Goal: Information Seeking & Learning: Learn about a topic

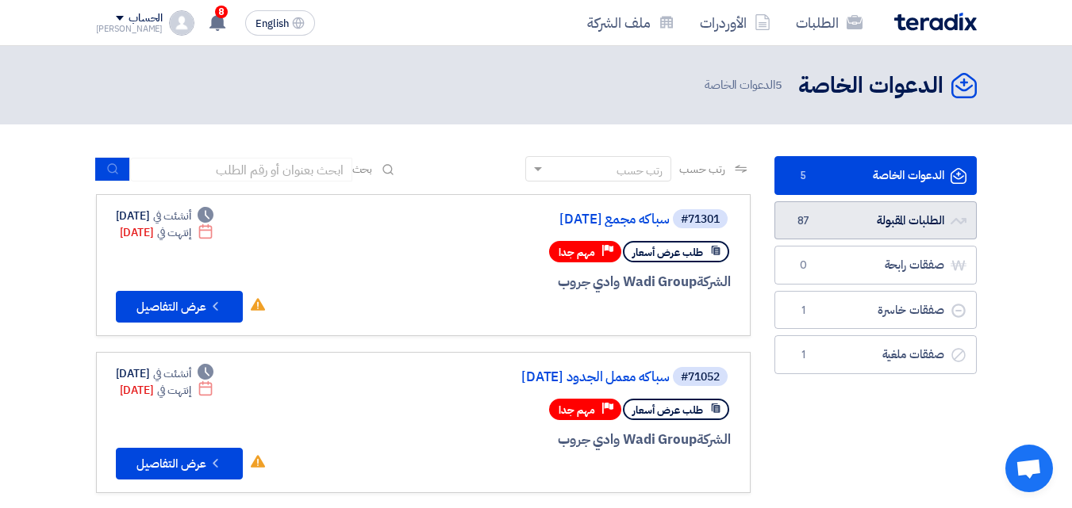
click at [881, 219] on link "الطلبات المقبولة الطلبات المقبولة 87" at bounding box center [875, 220] width 202 height 39
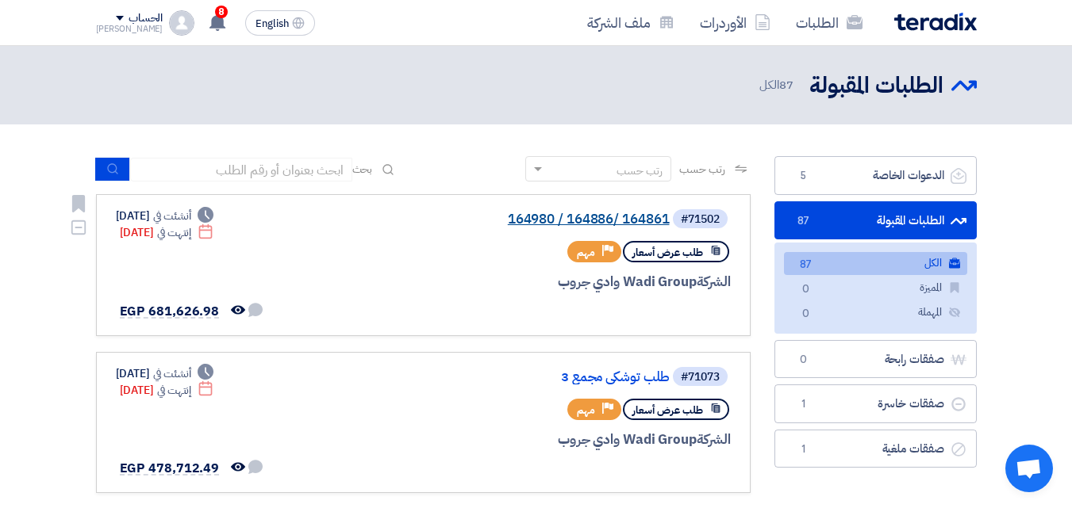
click at [641, 214] on link "164980 / 164886/ 164861" at bounding box center [510, 220] width 317 height 14
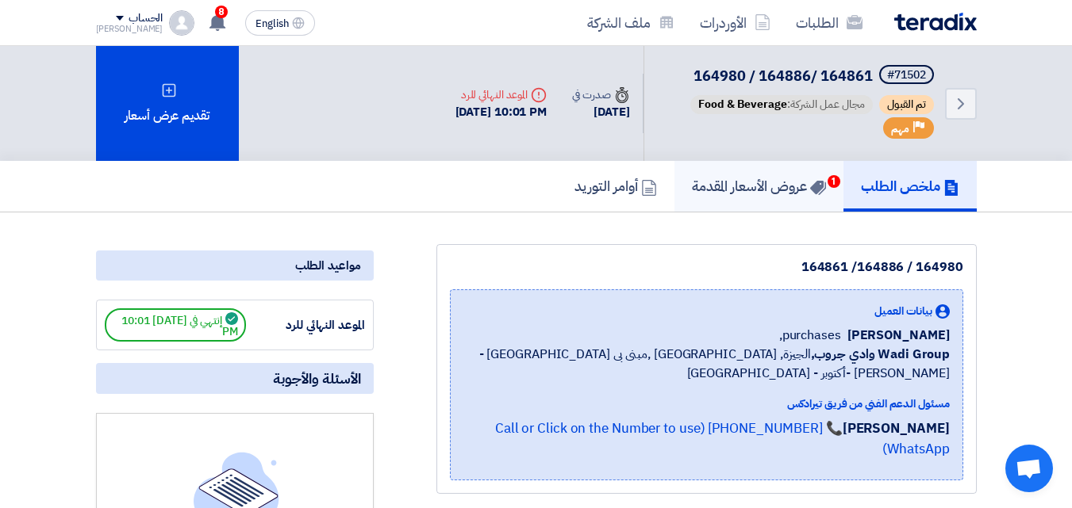
click at [817, 184] on use at bounding box center [817, 188] width 16 height 14
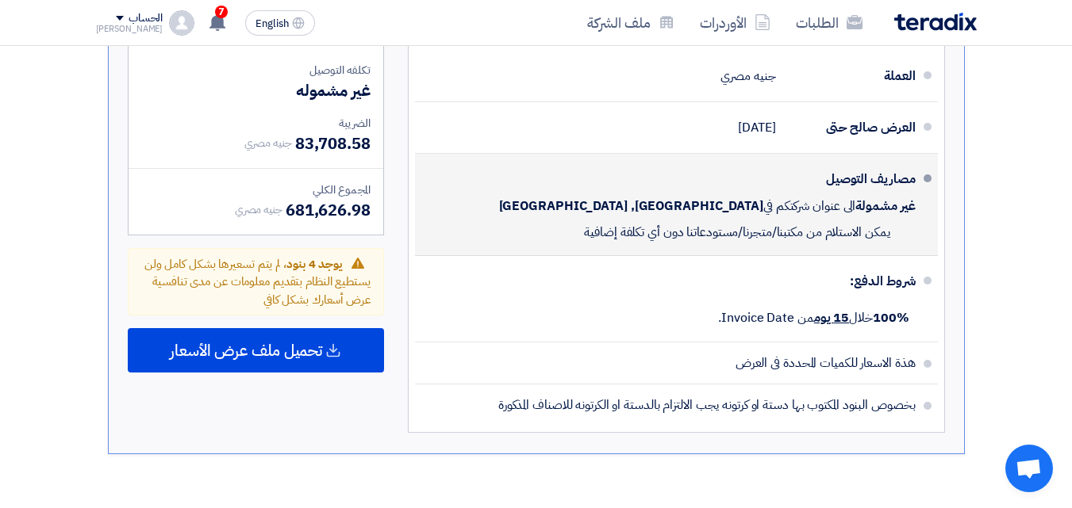
scroll to position [3331, 0]
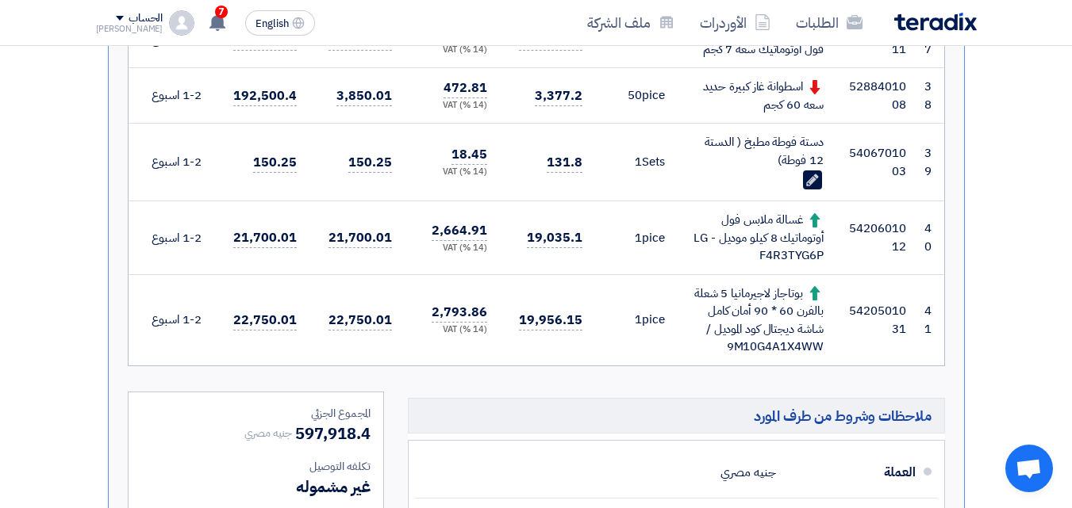
click at [865, 188] on td "5406701003" at bounding box center [877, 163] width 82 height 78
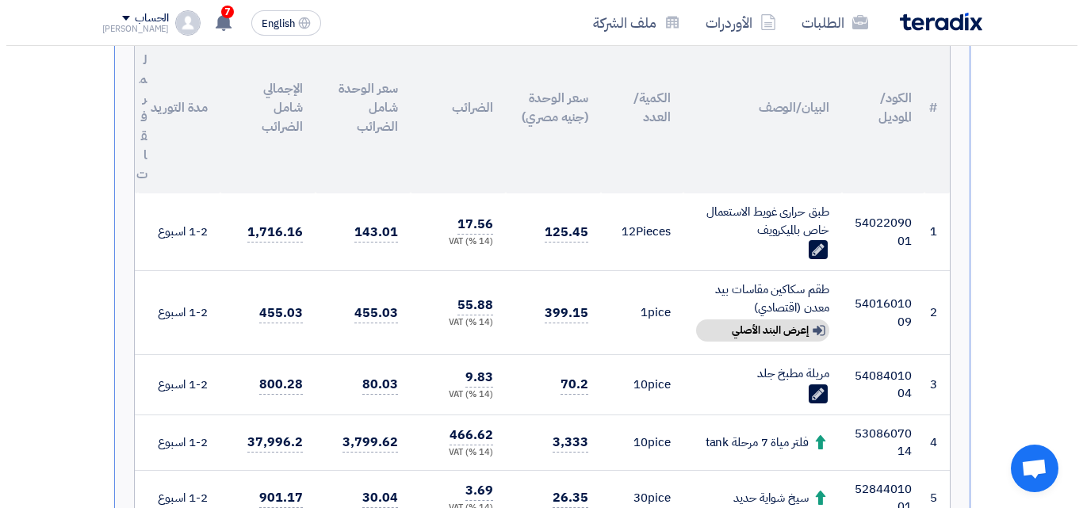
scroll to position [397, 0]
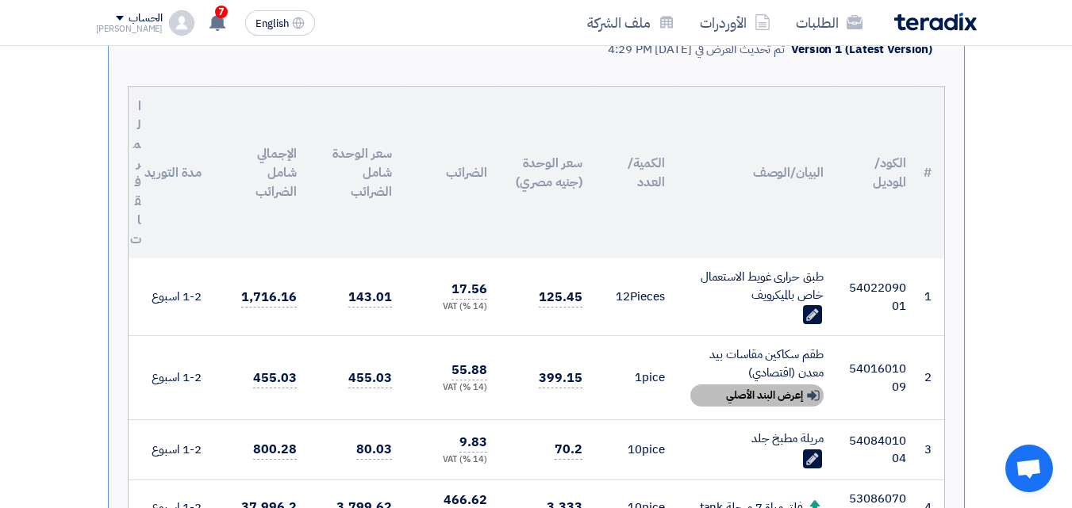
click at [790, 397] on div "Show details إعرض البند الأصلي" at bounding box center [756, 396] width 133 height 22
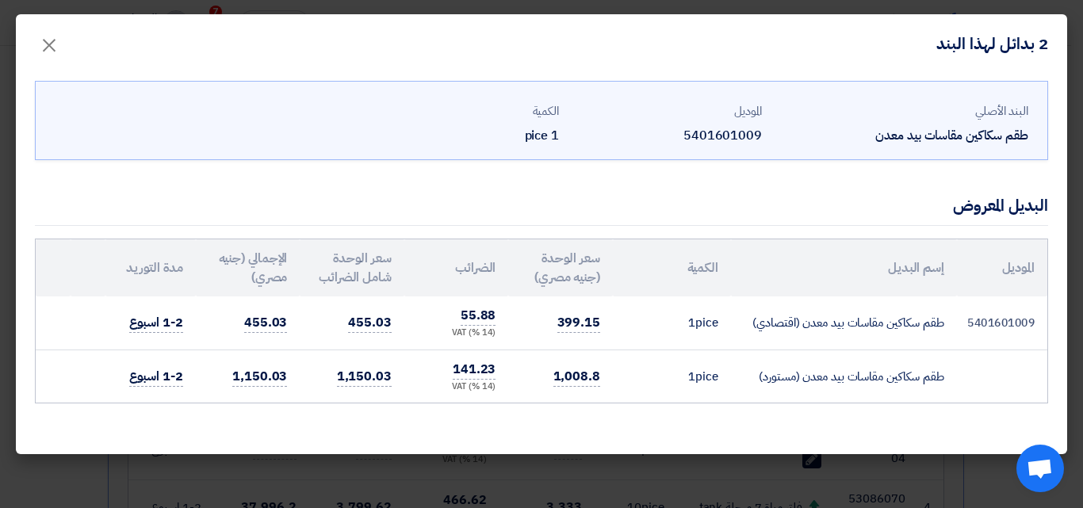
drag, startPoint x: 942, startPoint y: 324, endPoint x: 750, endPoint y: 328, distance: 192.8
click at [750, 328] on td "طقم سكاكين مقاسات بيد معدن (اقتصادي)" at bounding box center [844, 323] width 226 height 53
copy td "طقم سكاكين مقاسات بيد معدن (اقتصادي)"
